Goal: Information Seeking & Learning: Learn about a topic

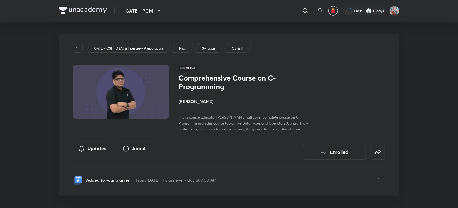
click at [199, 97] on div "Comprehensive Course on C- Programming [PERSON_NAME] In this course Educator [P…" at bounding box center [245, 103] width 134 height 58
click at [194, 103] on h4 "[PERSON_NAME]" at bounding box center [245, 101] width 134 height 6
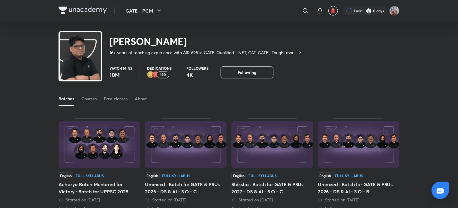
click at [103, 100] on div "Batches Courses Free classes About" at bounding box center [228, 99] width 341 height 14
click at [109, 101] on div "Free classes" at bounding box center [116, 99] width 24 height 6
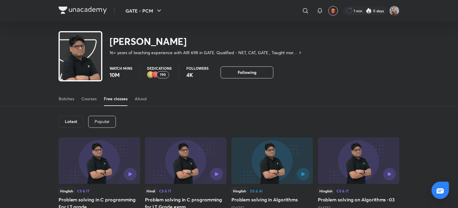
click at [76, 128] on div "Latest Popular" at bounding box center [228, 121] width 341 height 31
click at [74, 121] on h6 "Latest" at bounding box center [71, 121] width 12 height 5
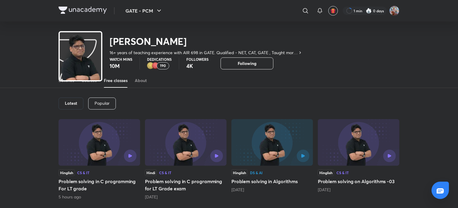
scroll to position [18, 0]
